Goal: Task Accomplishment & Management: Use online tool/utility

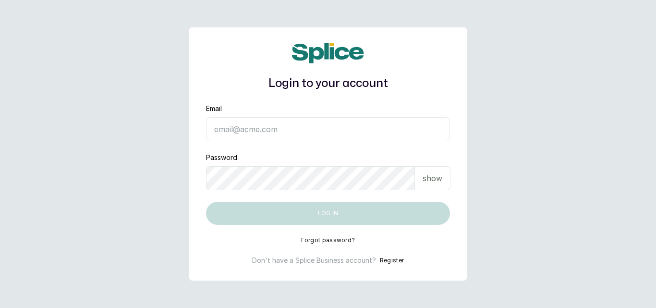
type input "hello@sylviaskidsssalon.com"
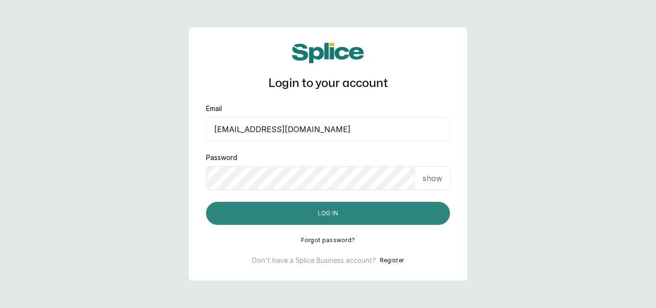
click at [330, 211] on button "Log in" at bounding box center [328, 213] width 244 height 23
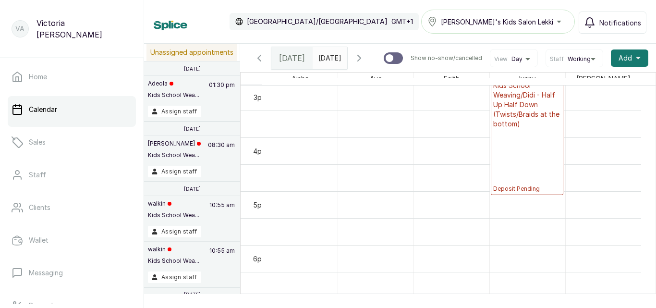
scroll to position [740, 0]
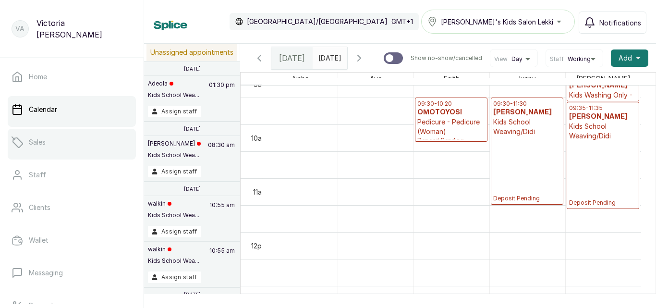
click at [61, 148] on link "Sales" at bounding box center [72, 142] width 128 height 27
